Goal: Task Accomplishment & Management: Use online tool/utility

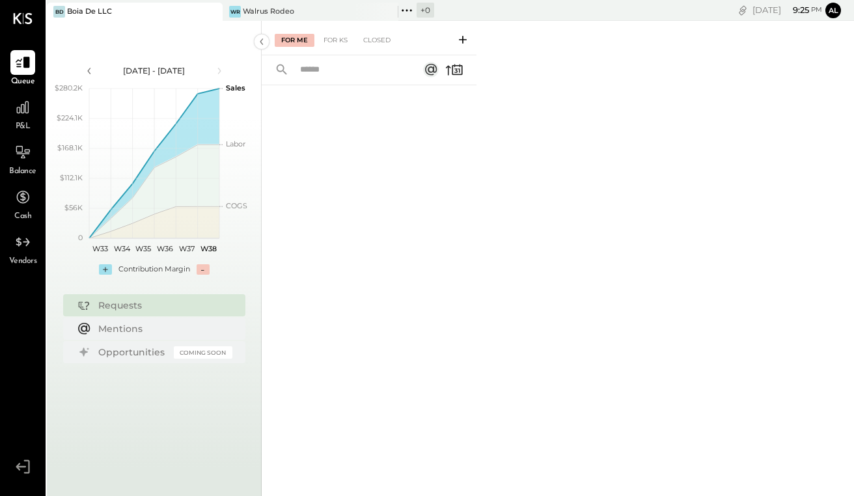
click at [175, 65] on div "[DATE] - [DATE]" at bounding box center [154, 70] width 111 height 11
click at [89, 70] on icon at bounding box center [88, 71] width 3 height 7
click at [218, 70] on icon at bounding box center [219, 71] width 14 height 14
click at [174, 73] on div "[DATE] - [DATE]" at bounding box center [154, 70] width 111 height 11
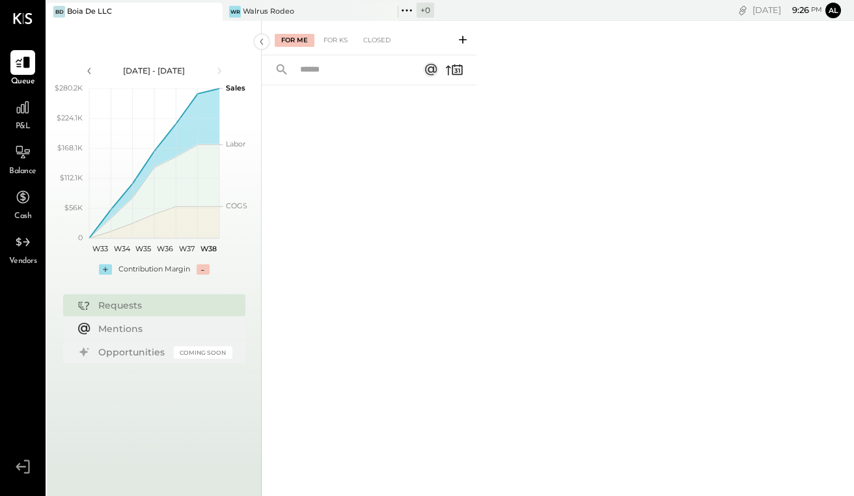
click at [174, 73] on div "[DATE] - [DATE]" at bounding box center [154, 70] width 111 height 11
click at [243, 289] on div "[DATE] - [DATE] polygon, polyline { transition: fill-opacity 0.1s, stroke-opaci…" at bounding box center [154, 269] width 215 height 496
click at [152, 335] on div "Mentions" at bounding box center [162, 328] width 128 height 13
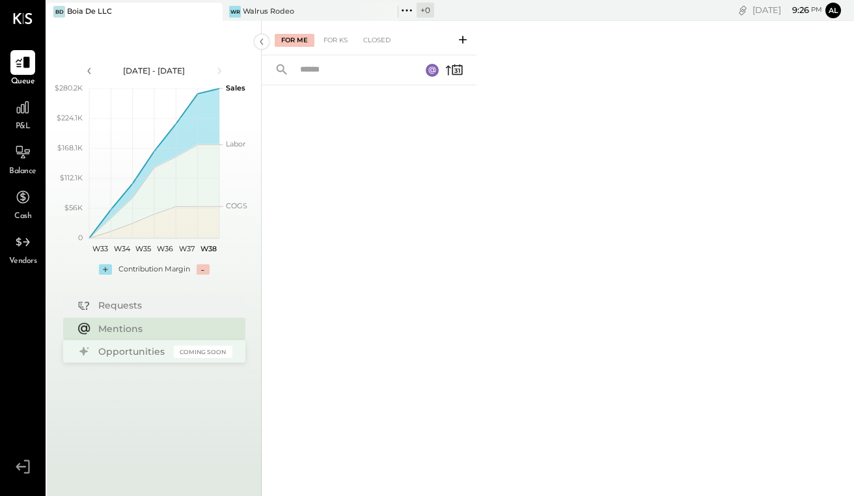
click at [141, 351] on div "Opportunities" at bounding box center [132, 351] width 69 height 13
click at [134, 361] on div "Opportunities Coming Soon" at bounding box center [154, 351] width 182 height 22
click at [138, 308] on div "Requests" at bounding box center [162, 304] width 128 height 13
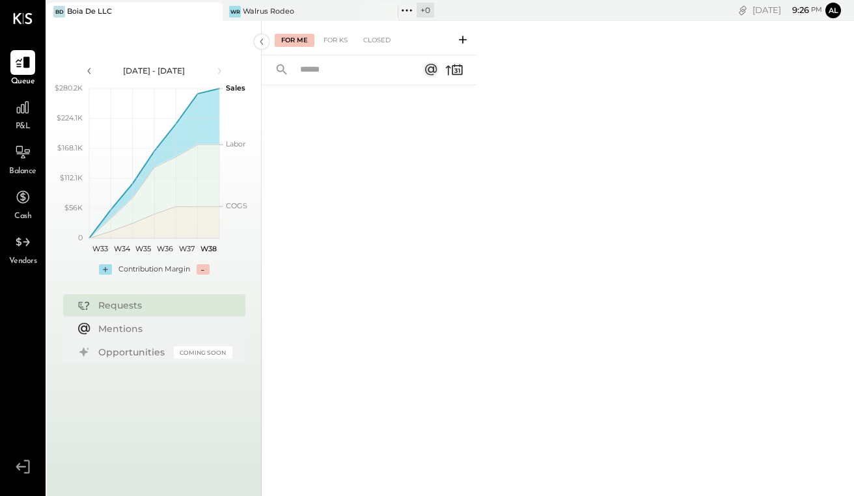
click at [18, 122] on span "P&L" at bounding box center [23, 127] width 15 height 12
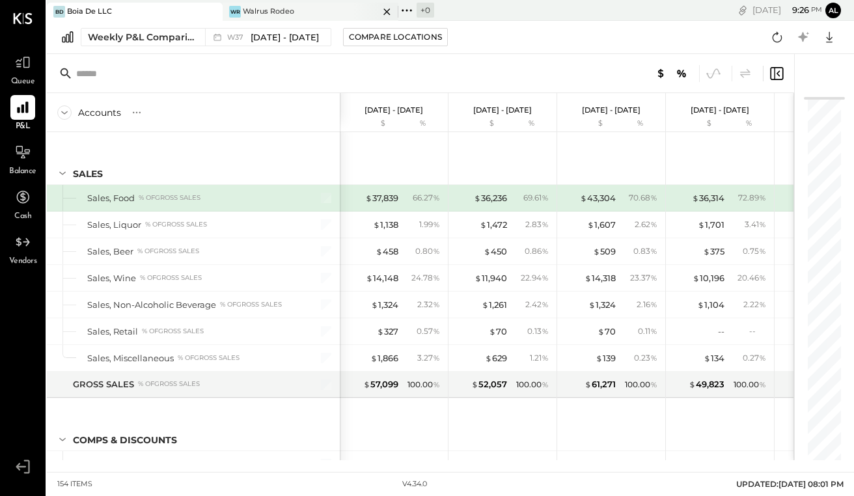
click at [345, 5] on div "WR Walrus Rodeo" at bounding box center [311, 12] width 176 height 18
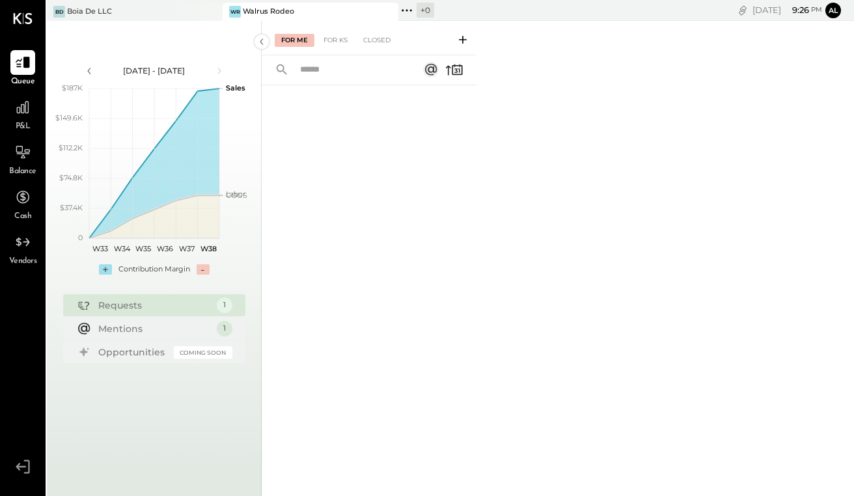
click at [219, 72] on icon at bounding box center [218, 71] width 3 height 7
click at [16, 108] on icon at bounding box center [22, 107] width 17 height 17
